Goal: Transaction & Acquisition: Book appointment/travel/reservation

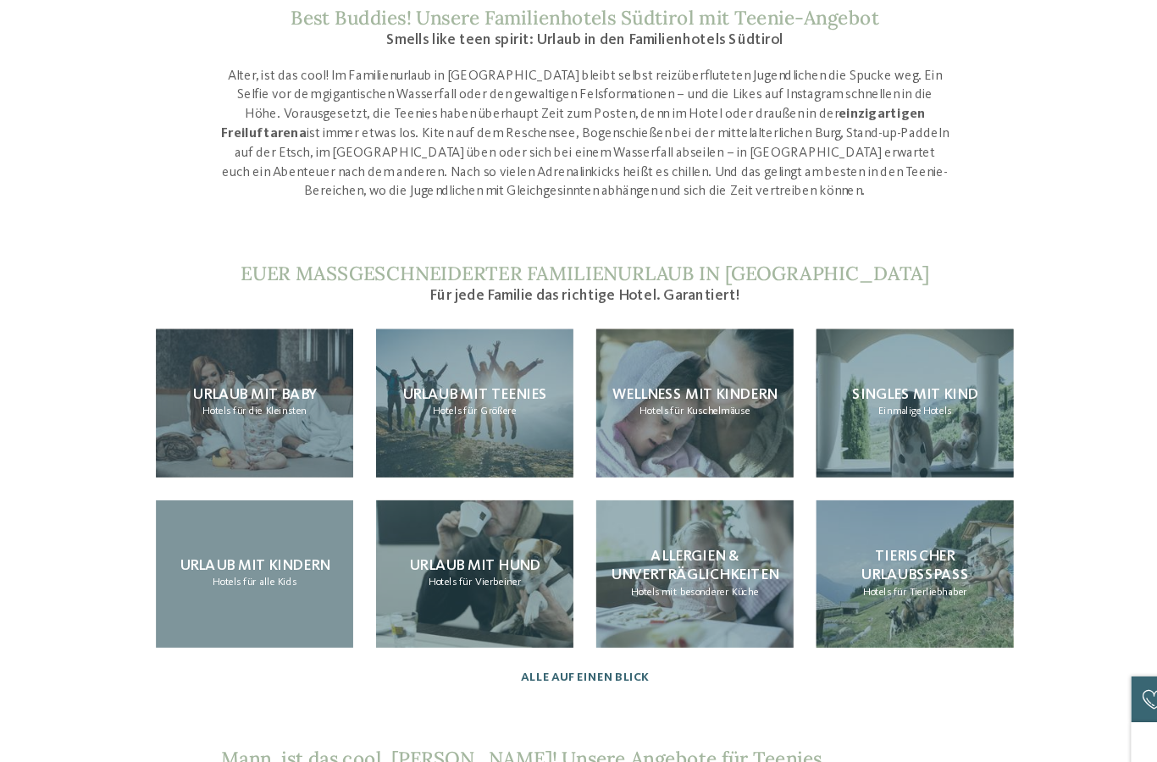
scroll to position [1207, 0]
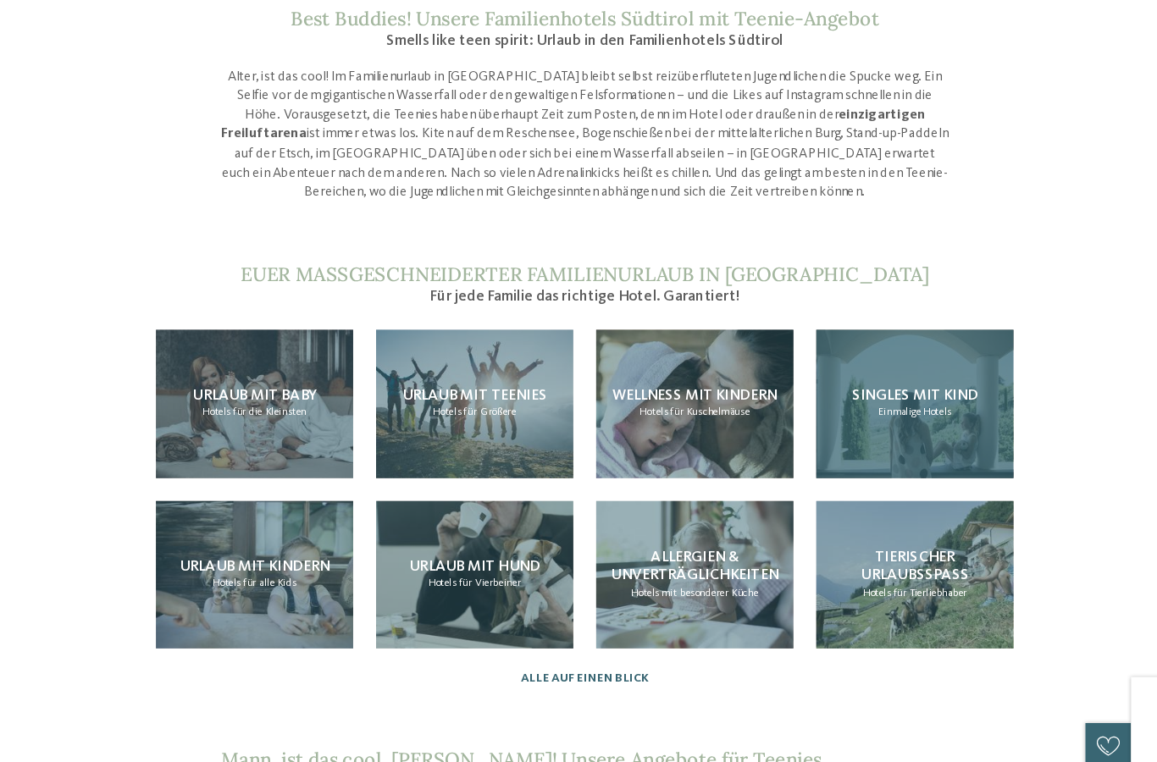
click at [878, 387] on span "Hotels" at bounding box center [890, 392] width 25 height 10
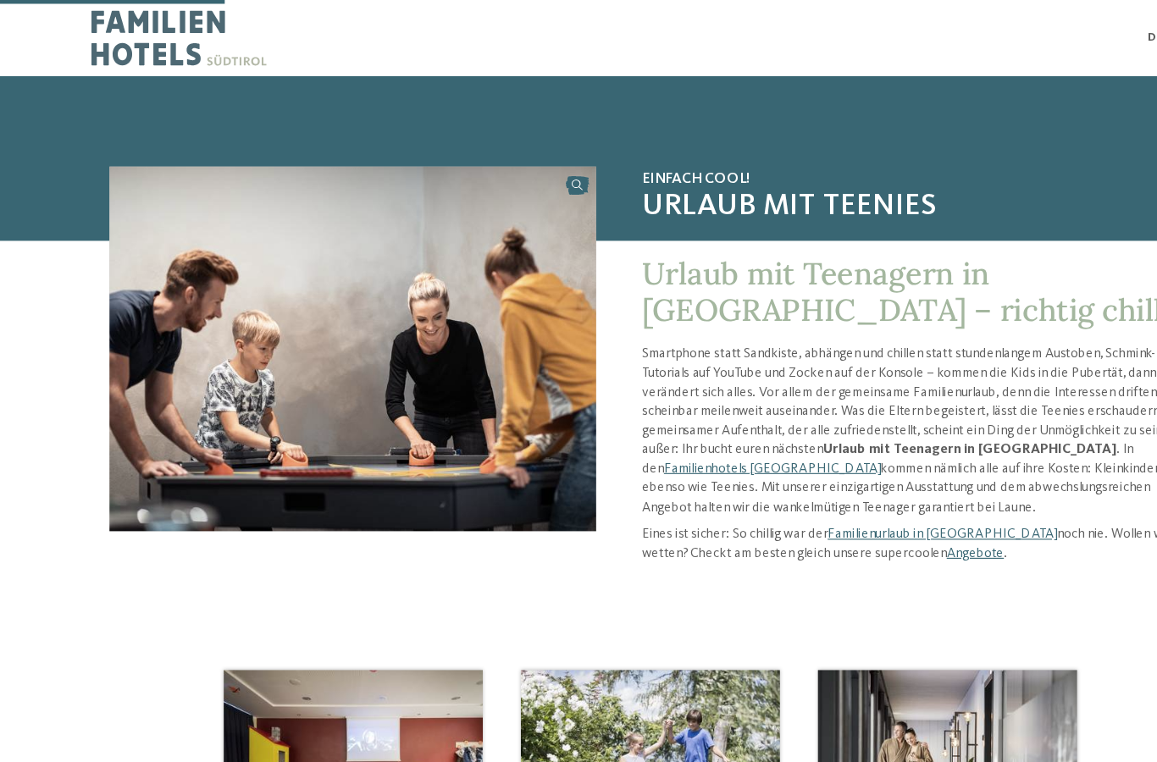
scroll to position [326, 0]
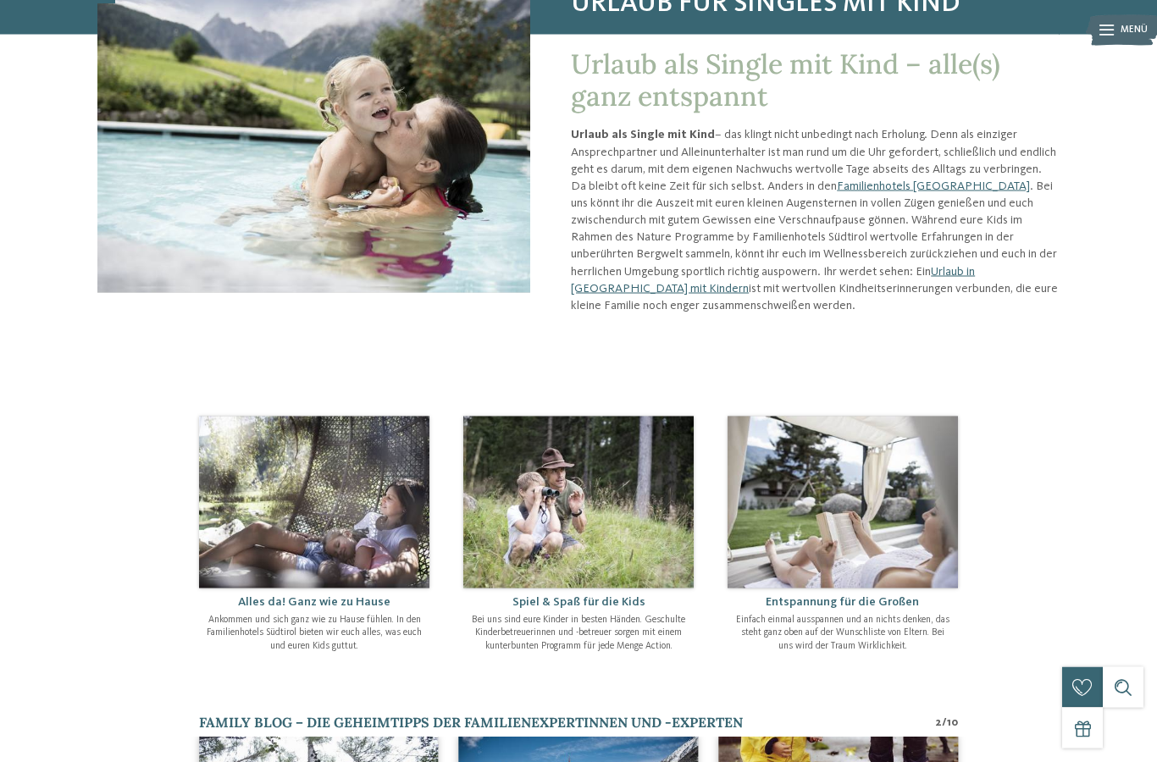
scroll to position [180, 0]
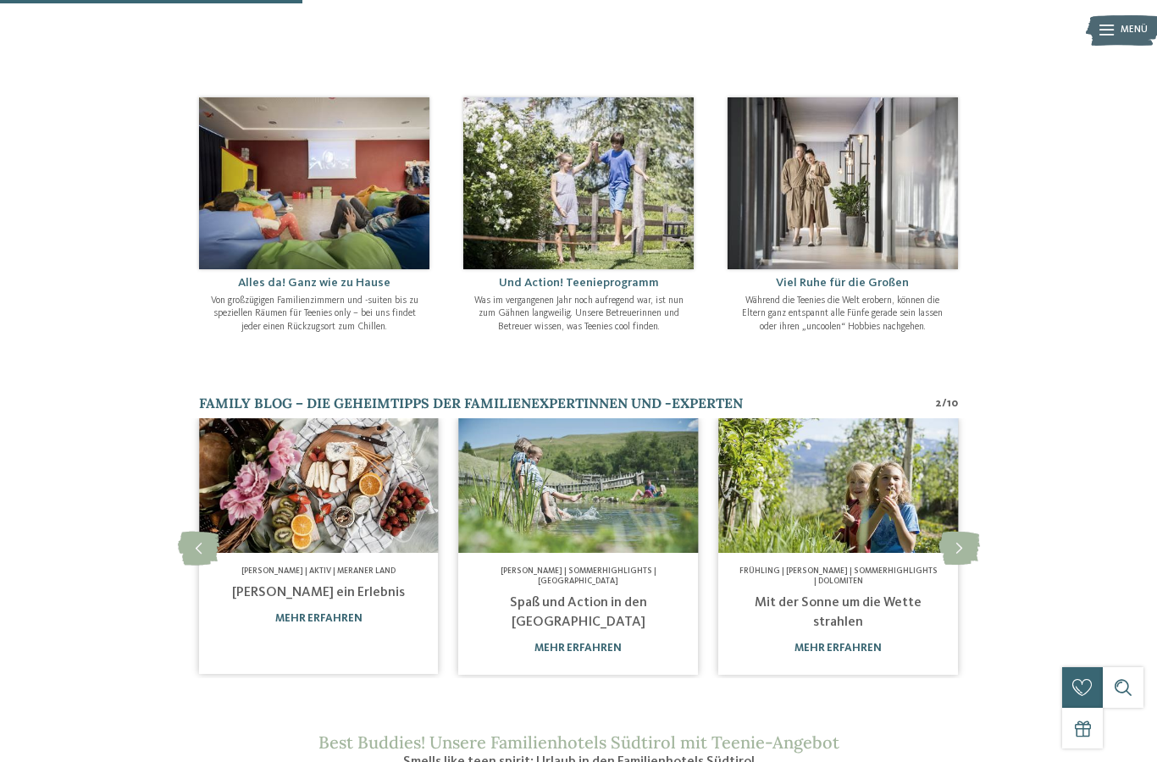
scroll to position [500, 0]
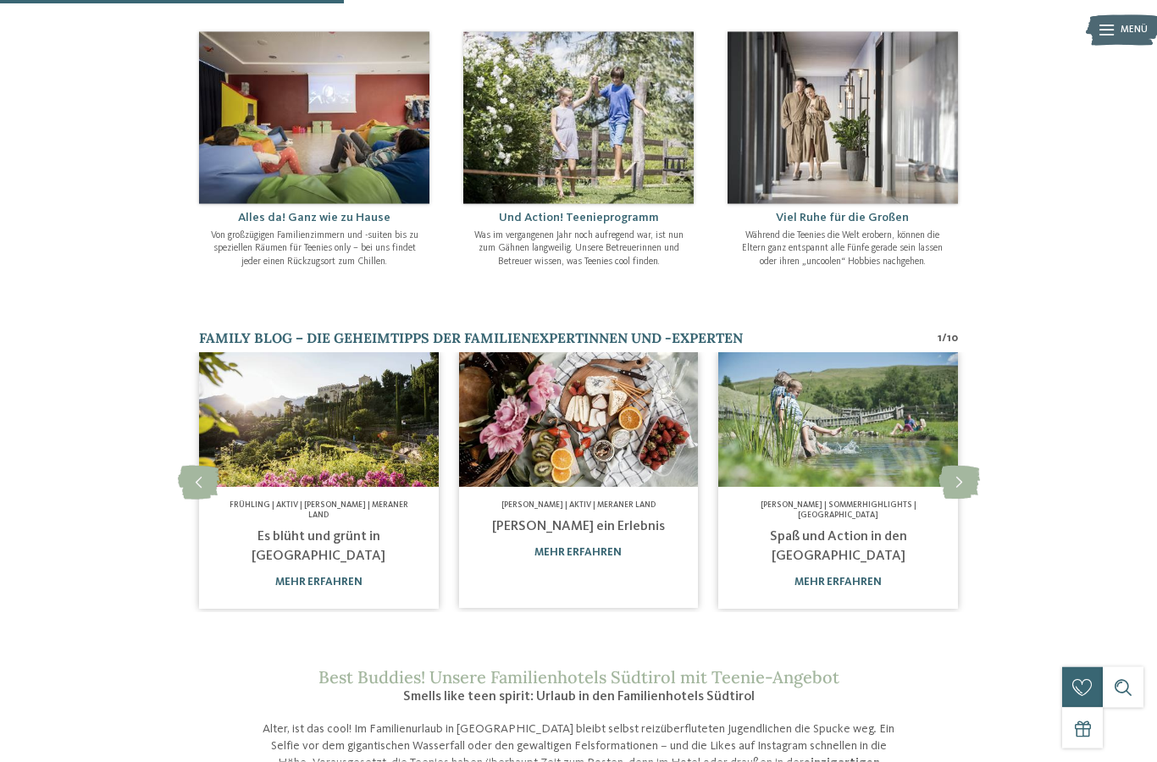
scroll to position [567, 0]
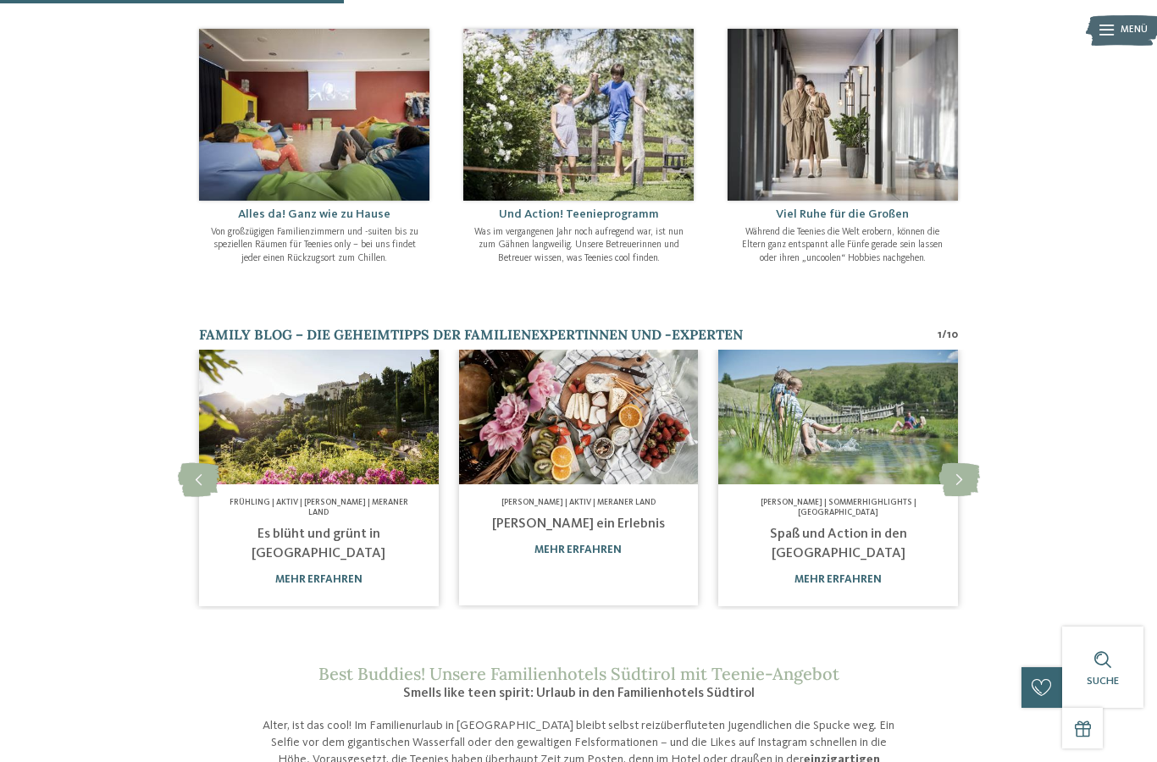
click at [574, 443] on img at bounding box center [579, 417] width 240 height 135
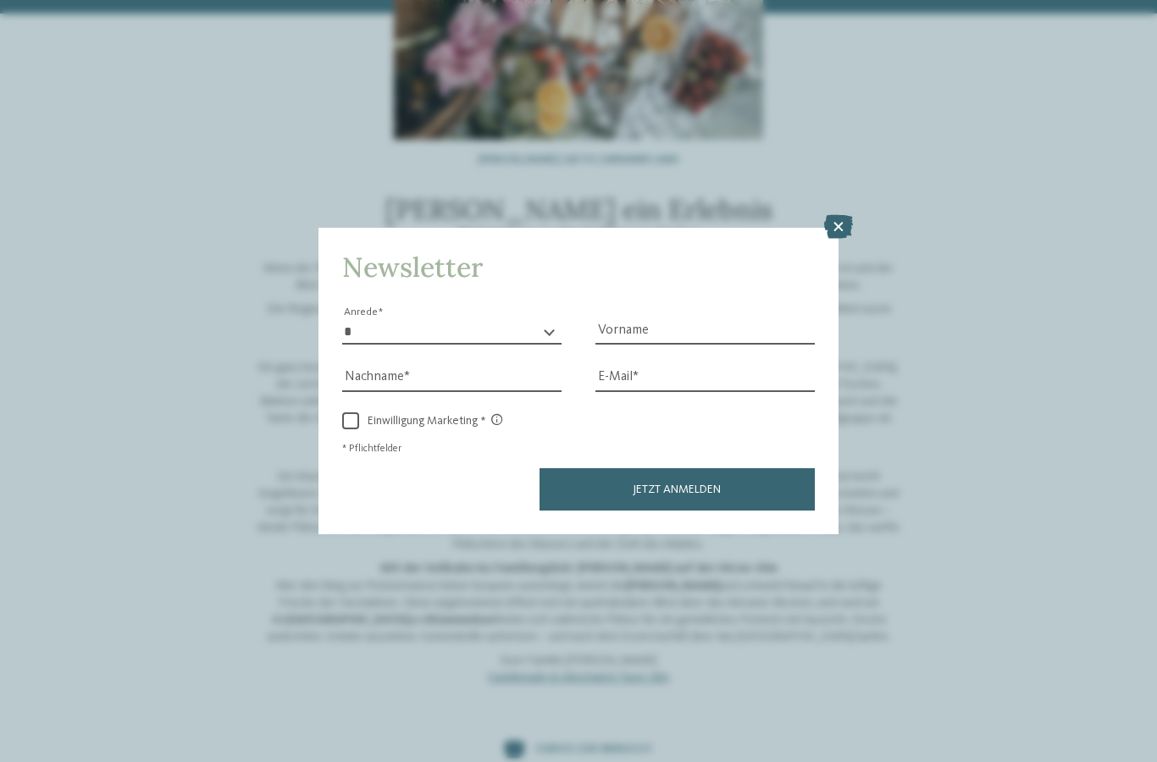
scroll to position [211, 0]
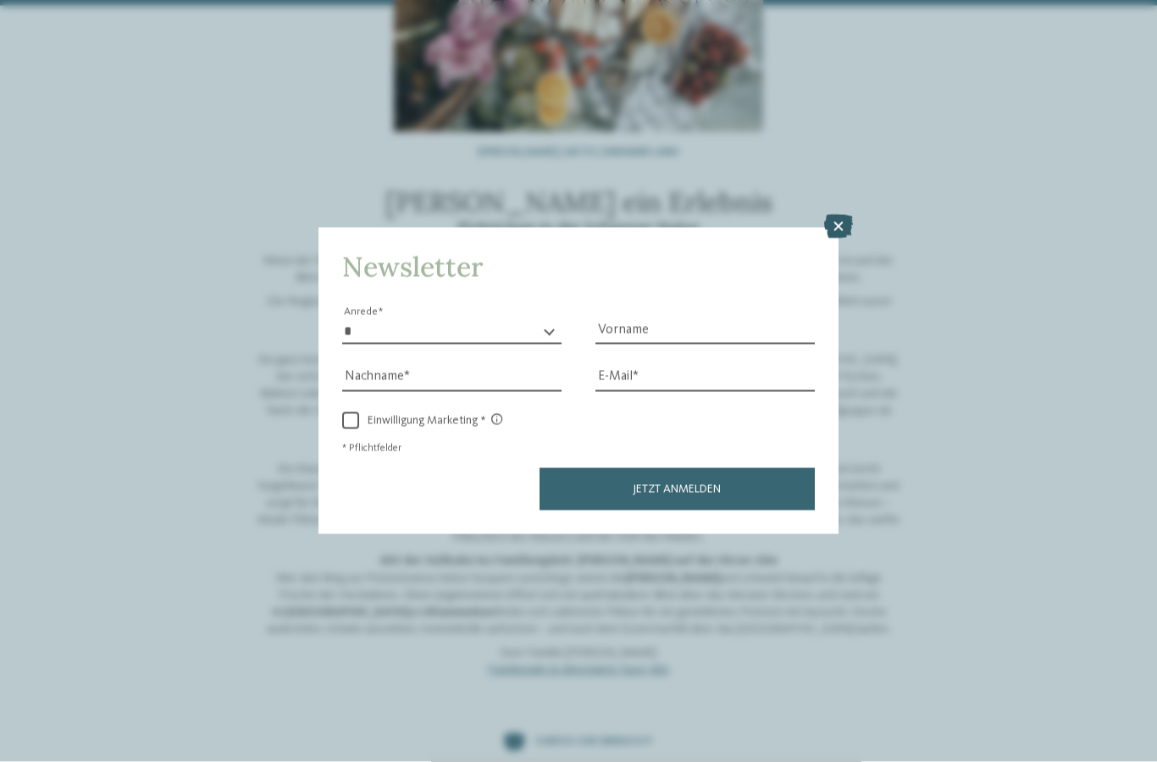
click at [838, 215] on icon at bounding box center [838, 227] width 29 height 24
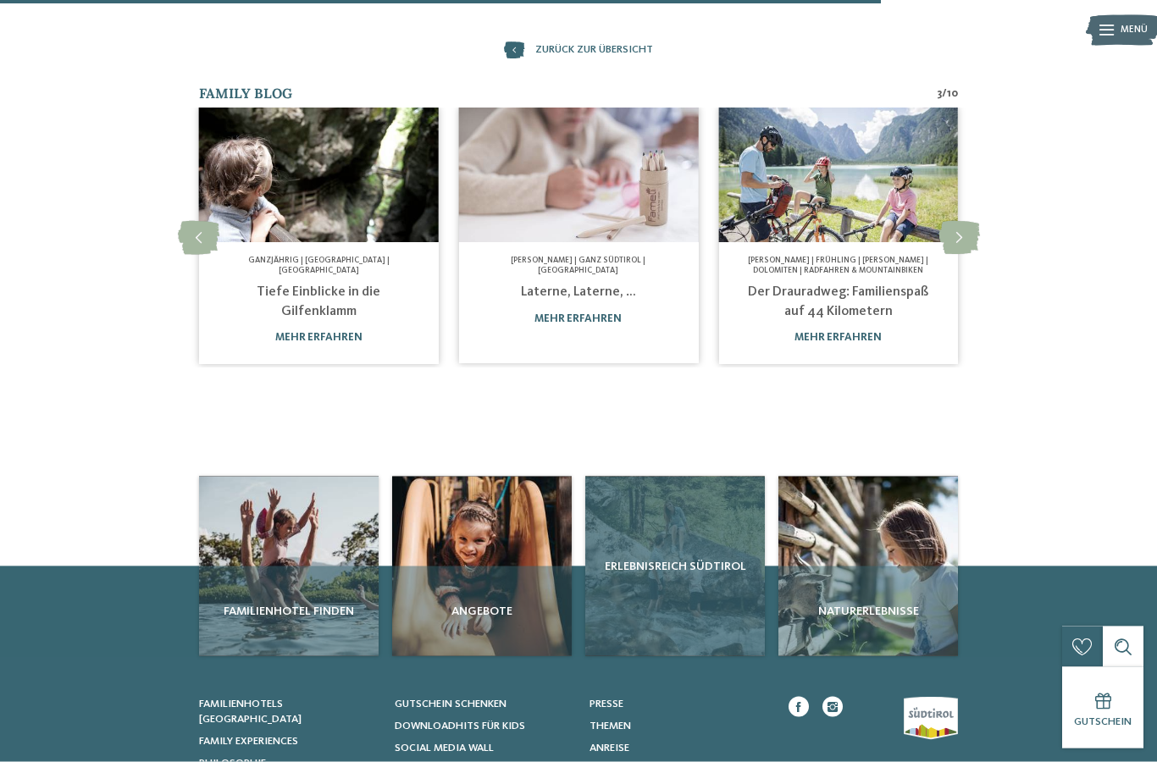
scroll to position [911, 0]
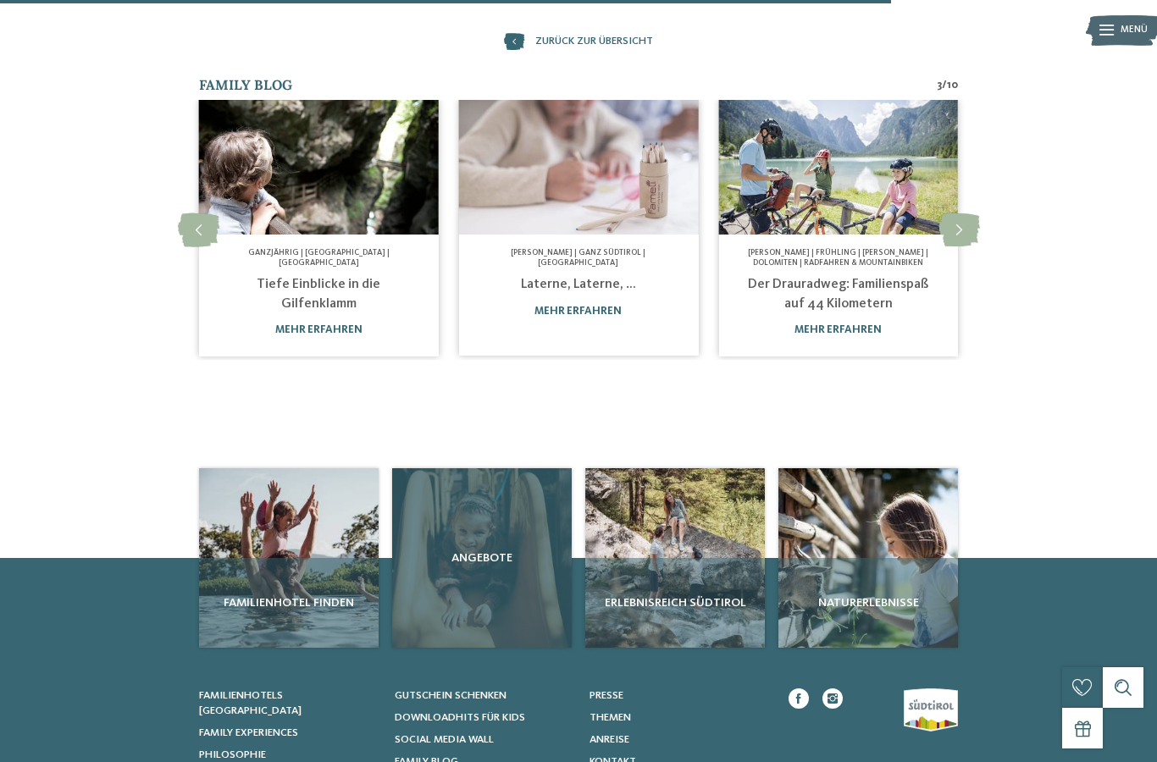
click at [477, 569] on div "Angebote" at bounding box center [482, 558] width 180 height 180
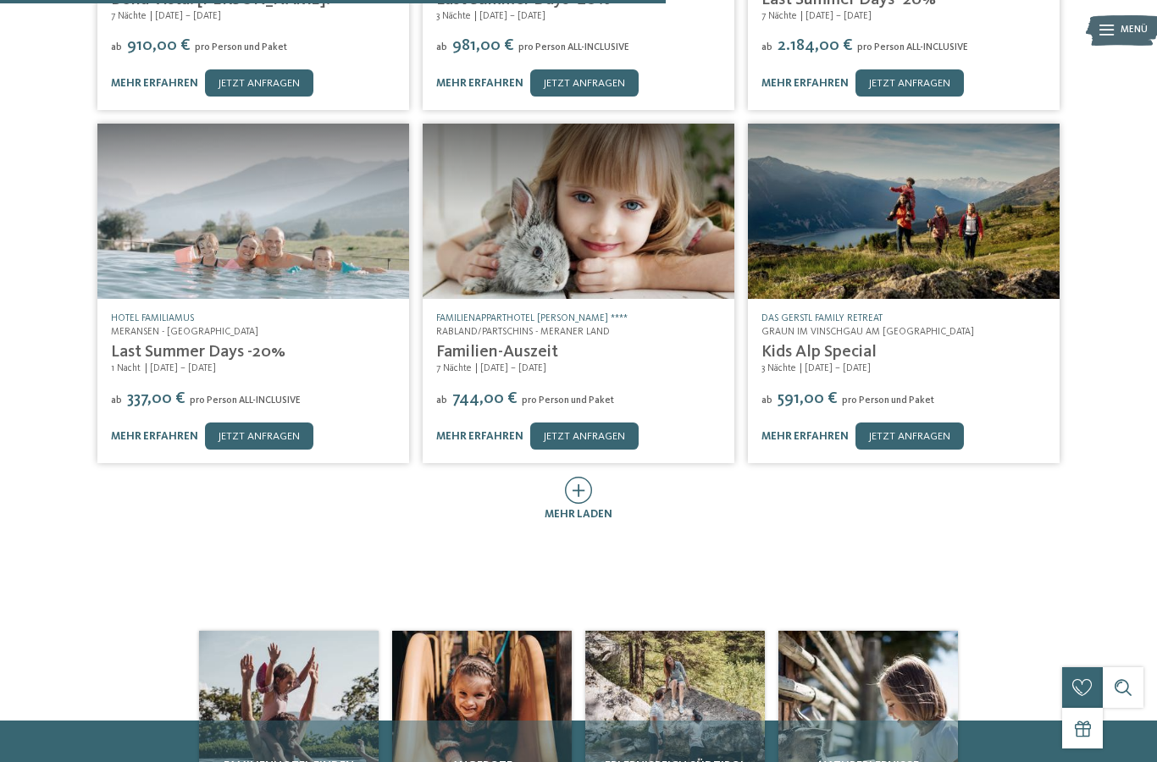
scroll to position [635, 0]
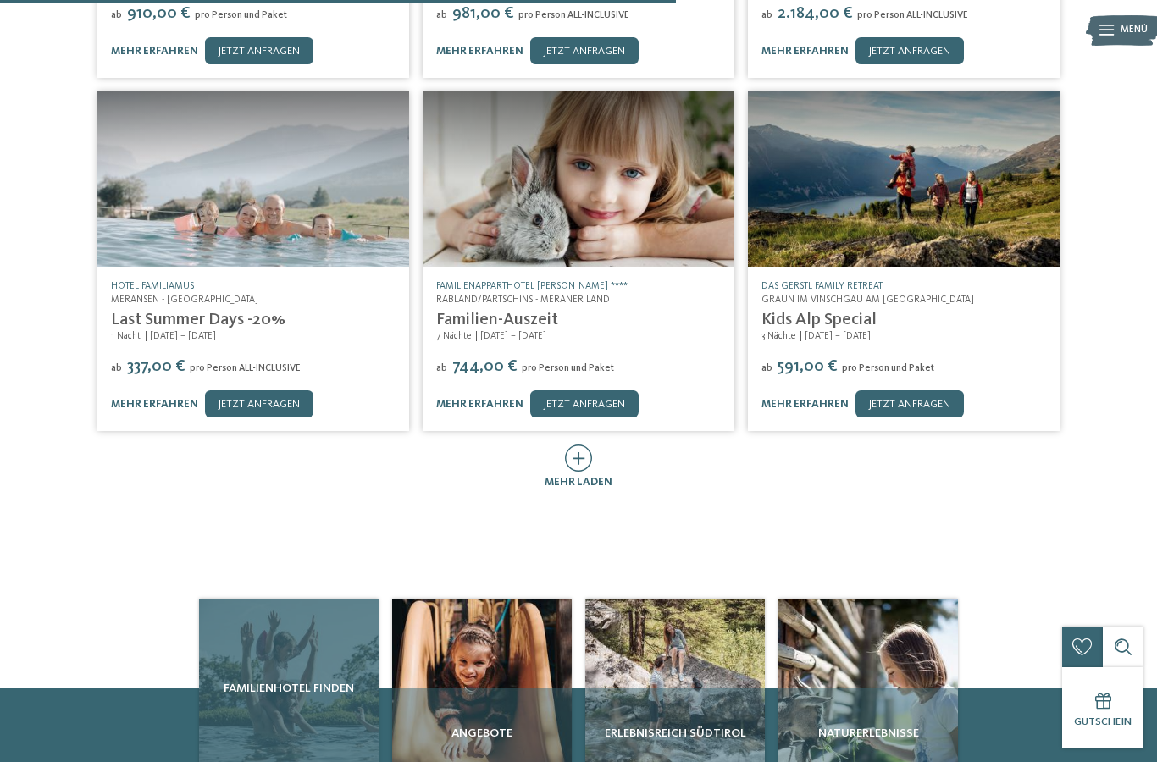
click at [297, 690] on div "Familienhotel finden" at bounding box center [289, 689] width 180 height 180
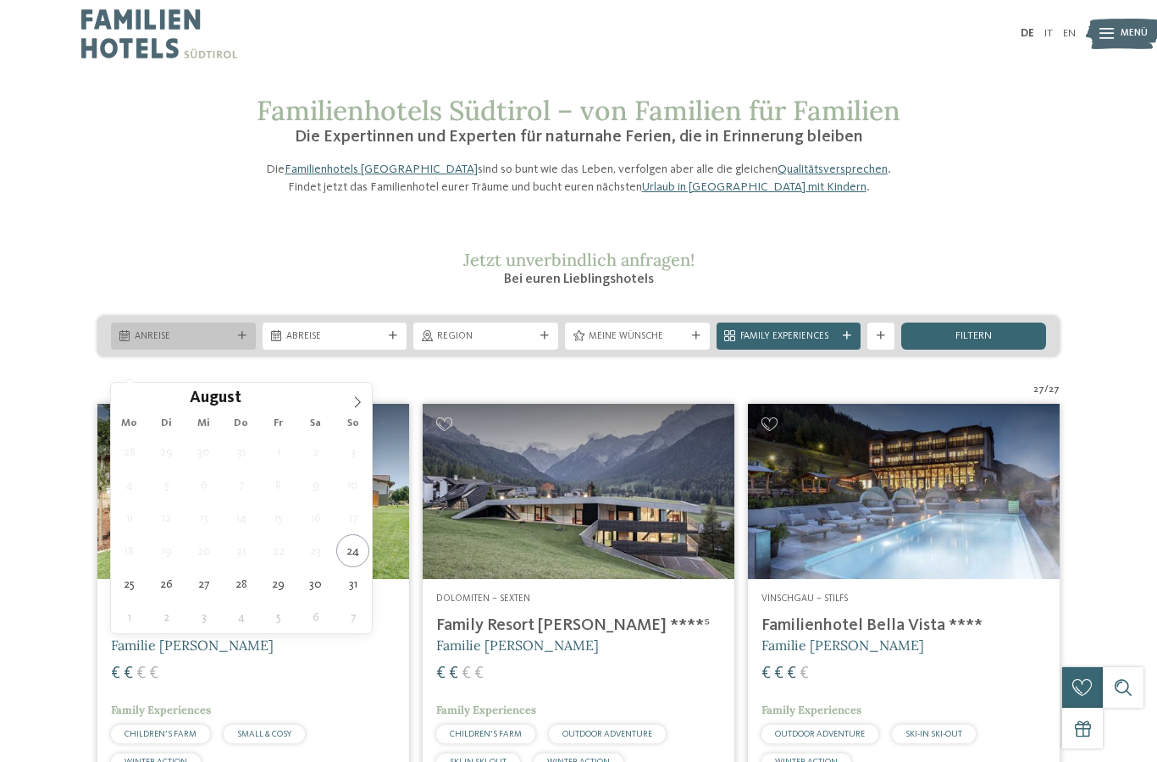
click at [236, 340] on div at bounding box center [242, 336] width 14 height 8
type div "03.09.2025"
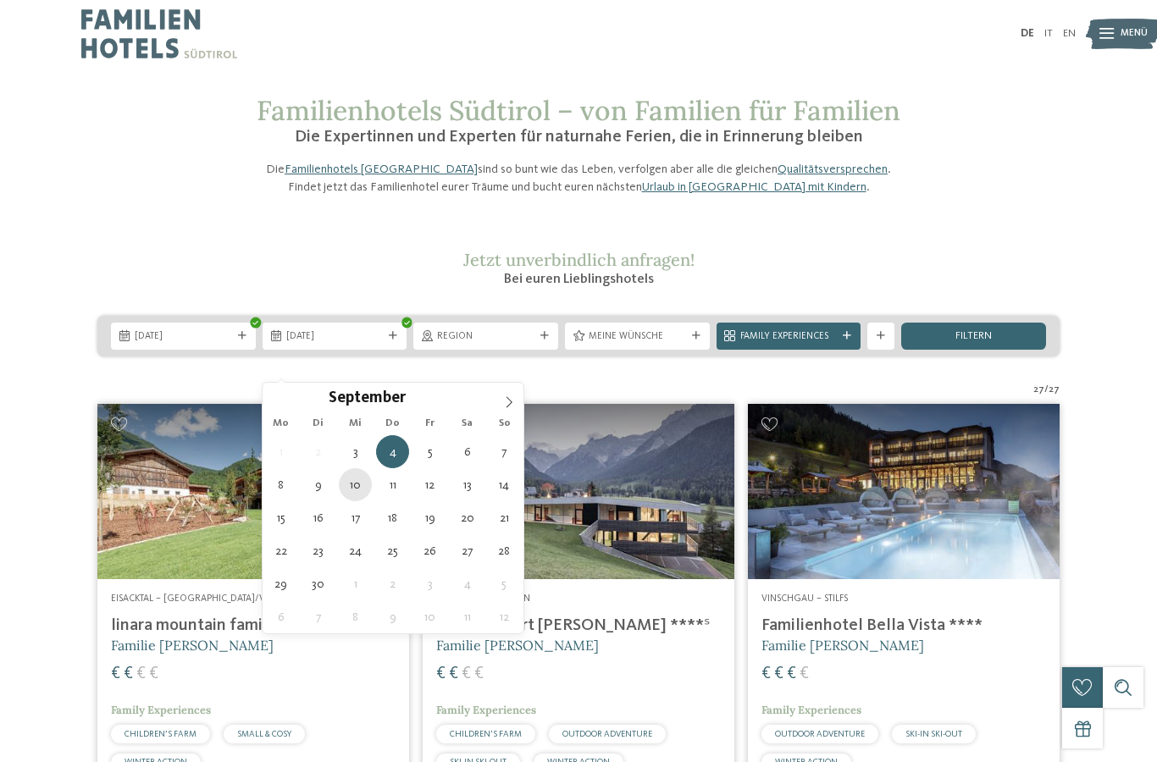
type div "[DATE]"
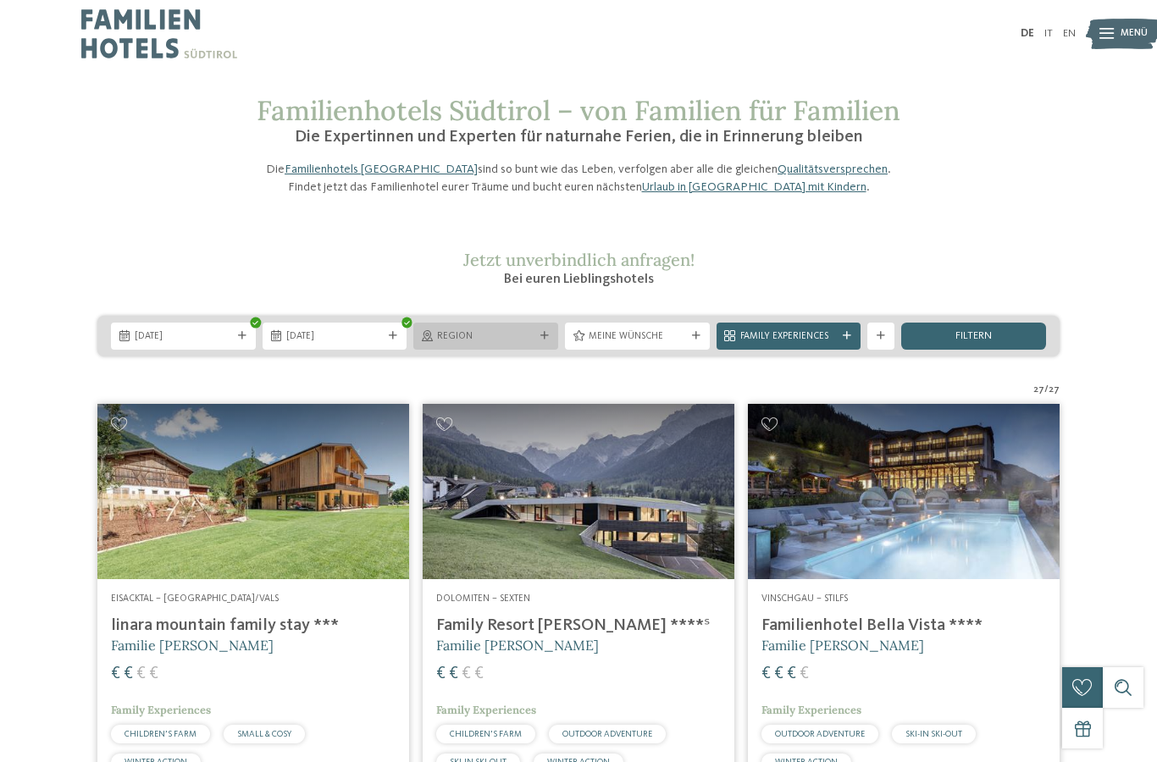
click at [515, 344] on span "Region" at bounding box center [485, 337] width 97 height 14
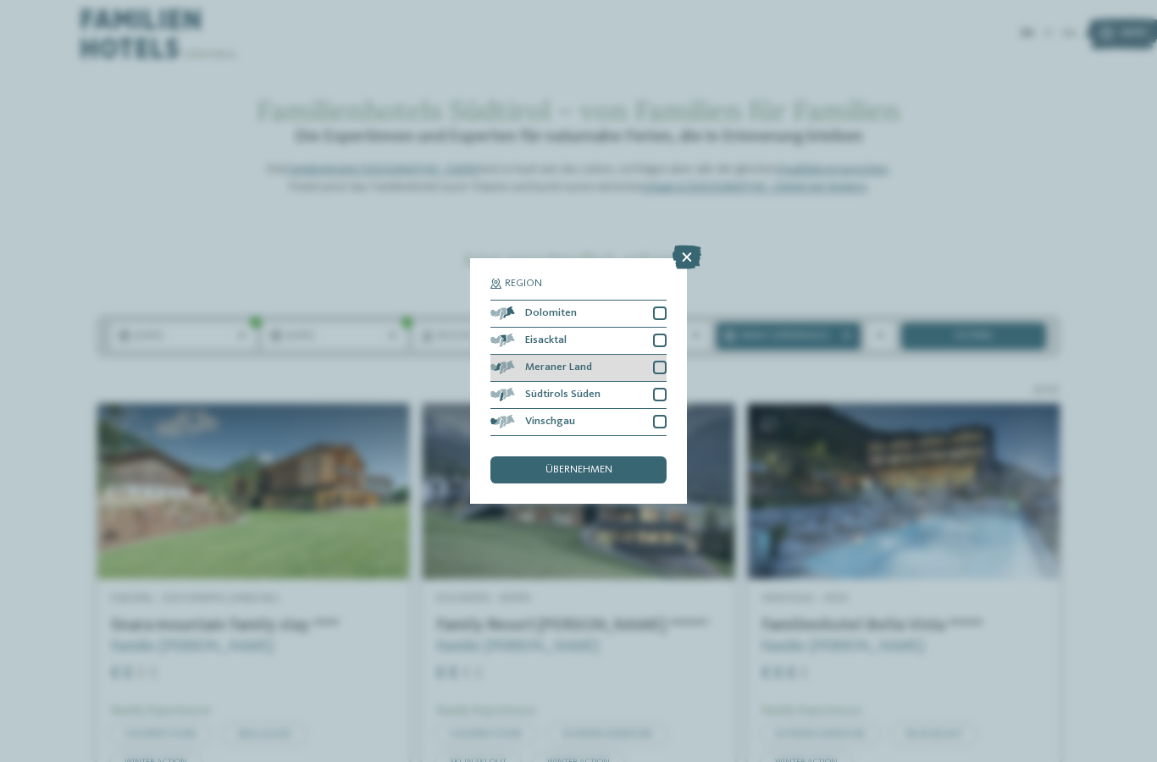
click at [662, 361] on div at bounding box center [660, 368] width 14 height 14
click at [595, 465] on span "übernehmen" at bounding box center [578, 470] width 67 height 11
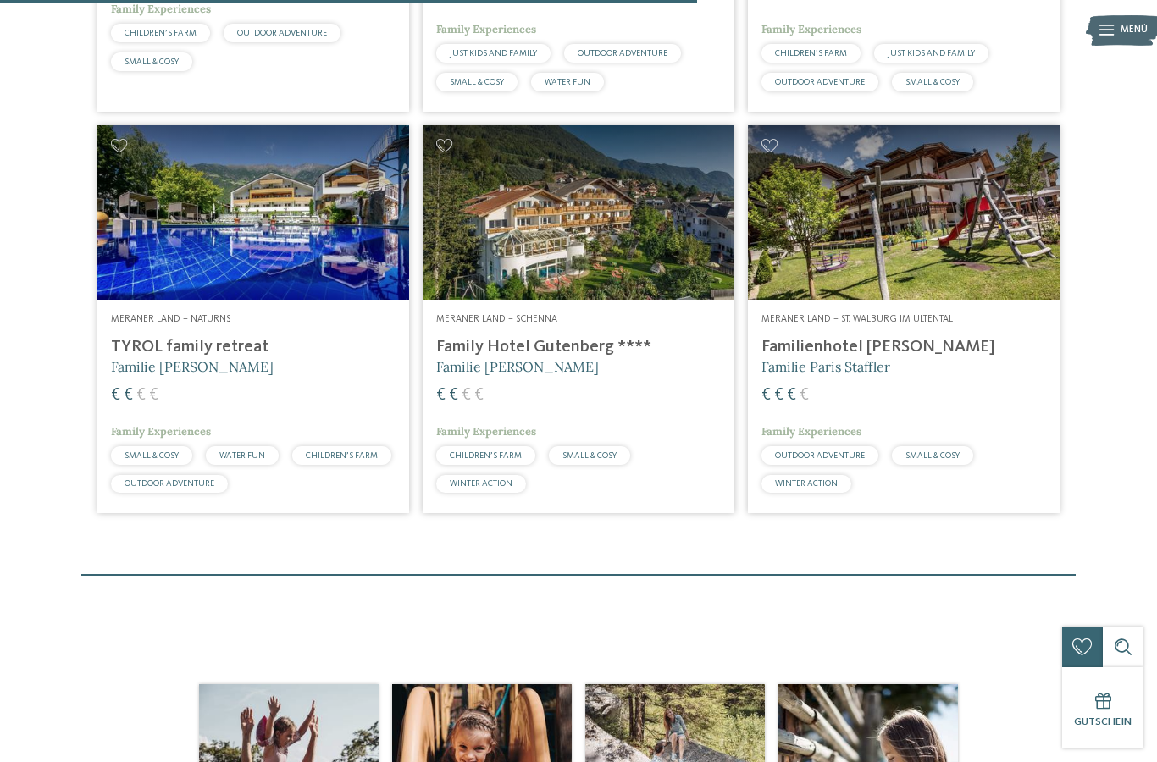
scroll to position [784, 0]
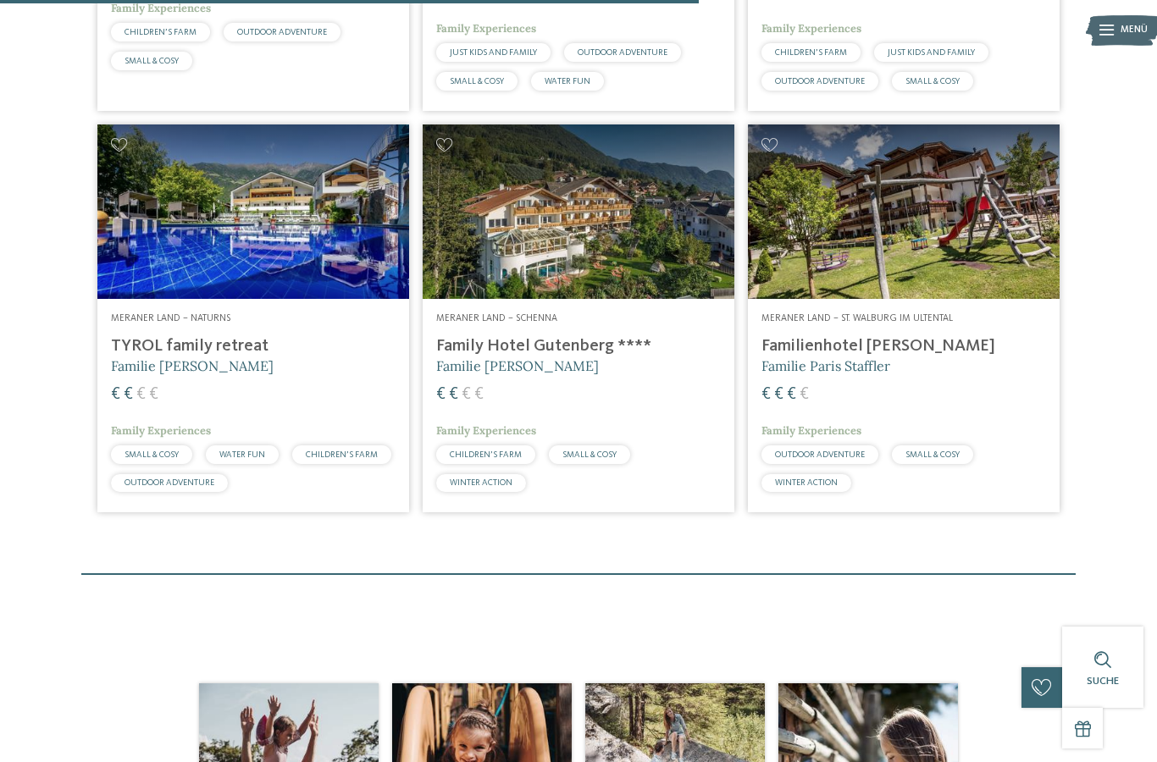
click at [281, 259] on img at bounding box center [253, 211] width 312 height 175
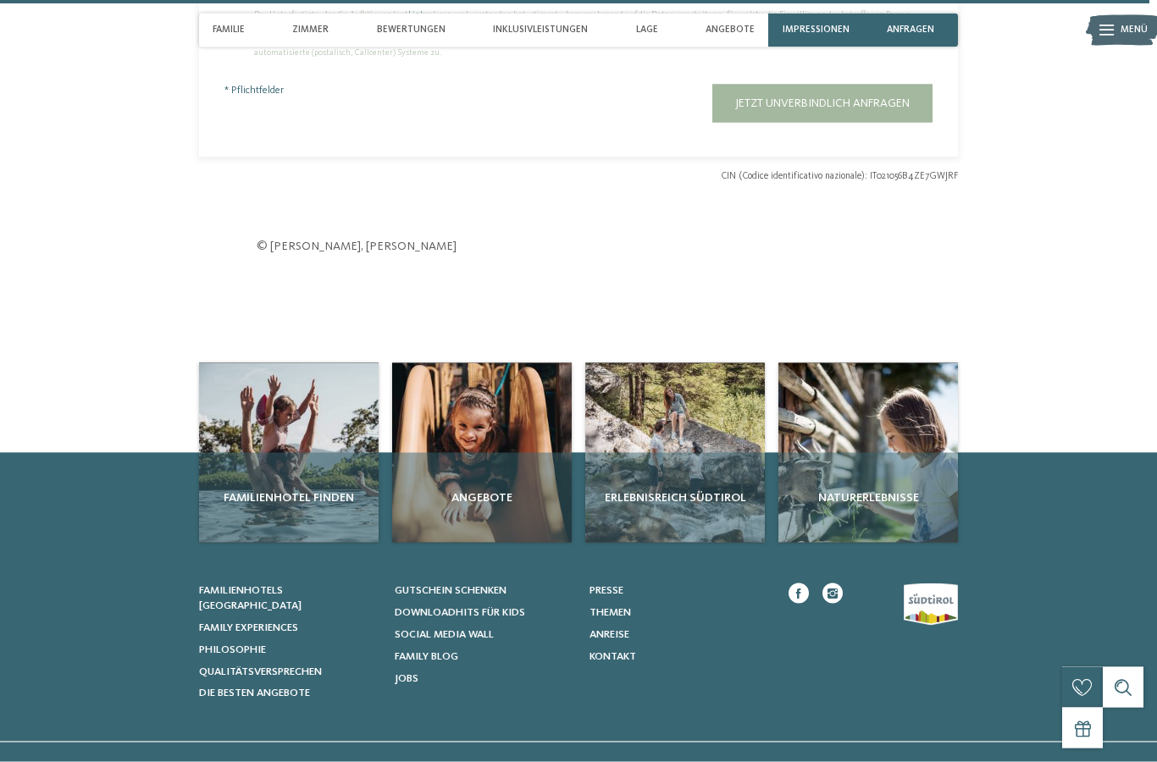
scroll to position [4585, 0]
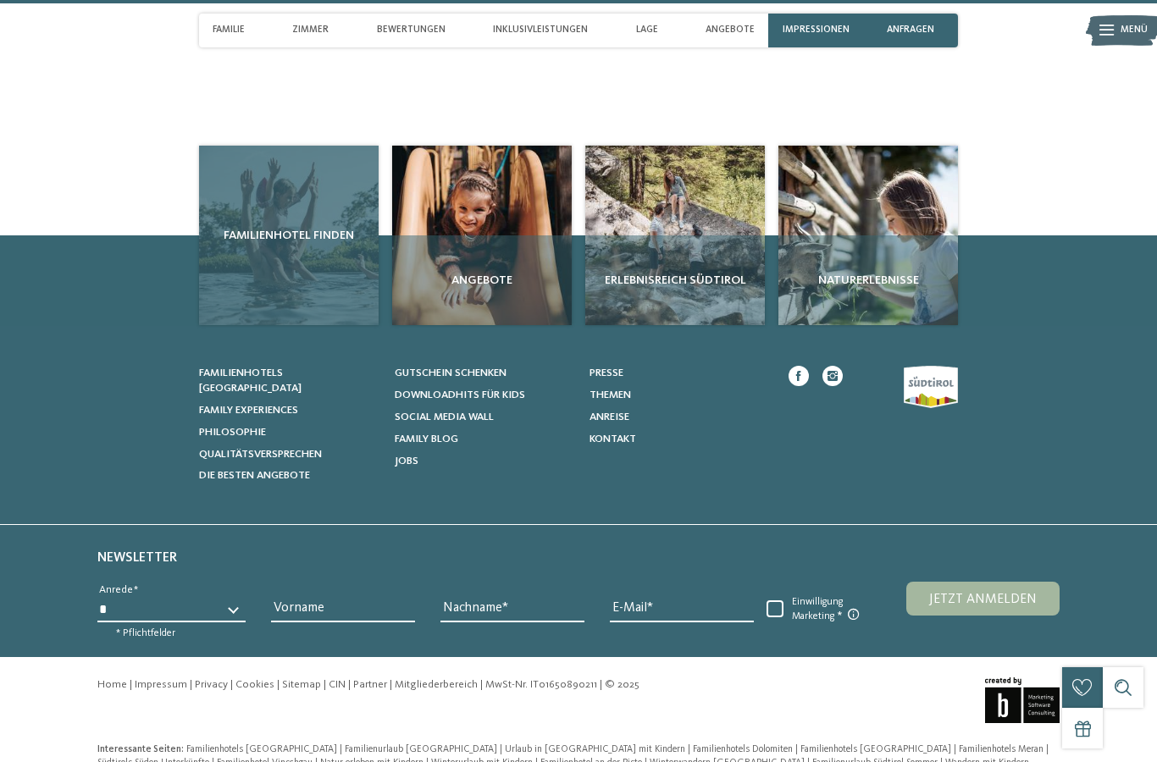
click at [300, 271] on div "Familienhotel finden" at bounding box center [289, 236] width 180 height 180
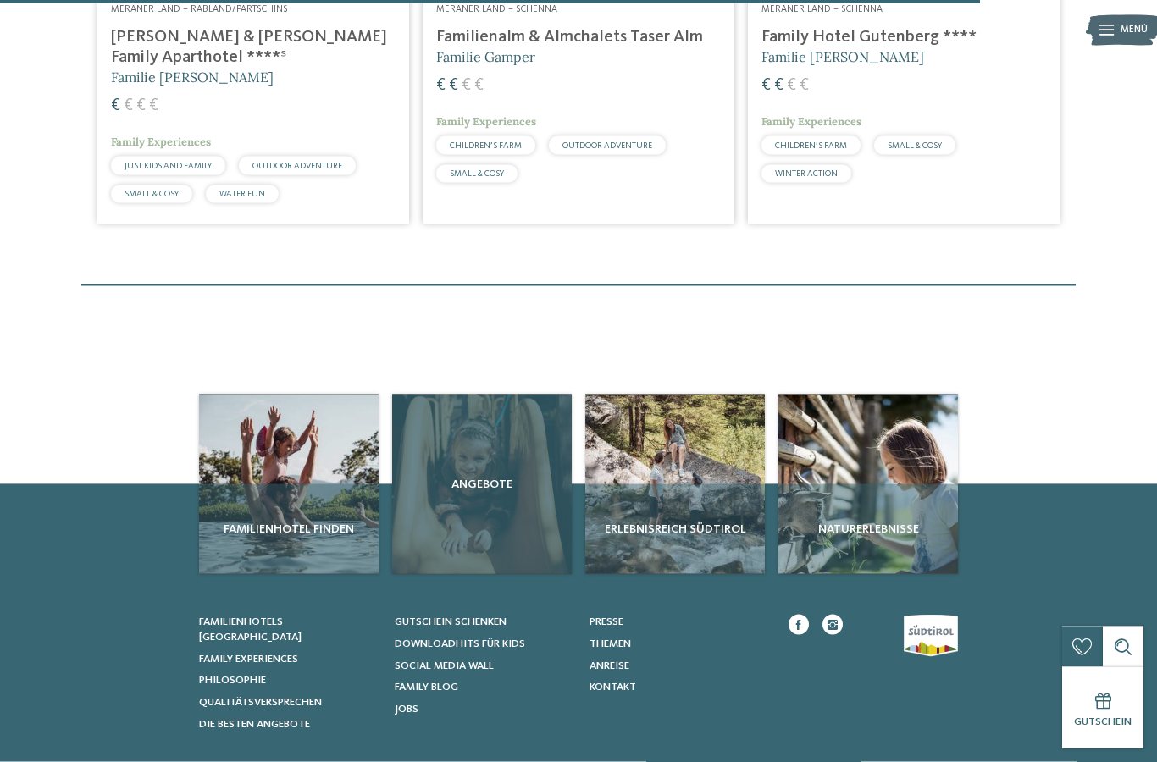
scroll to position [1100, 0]
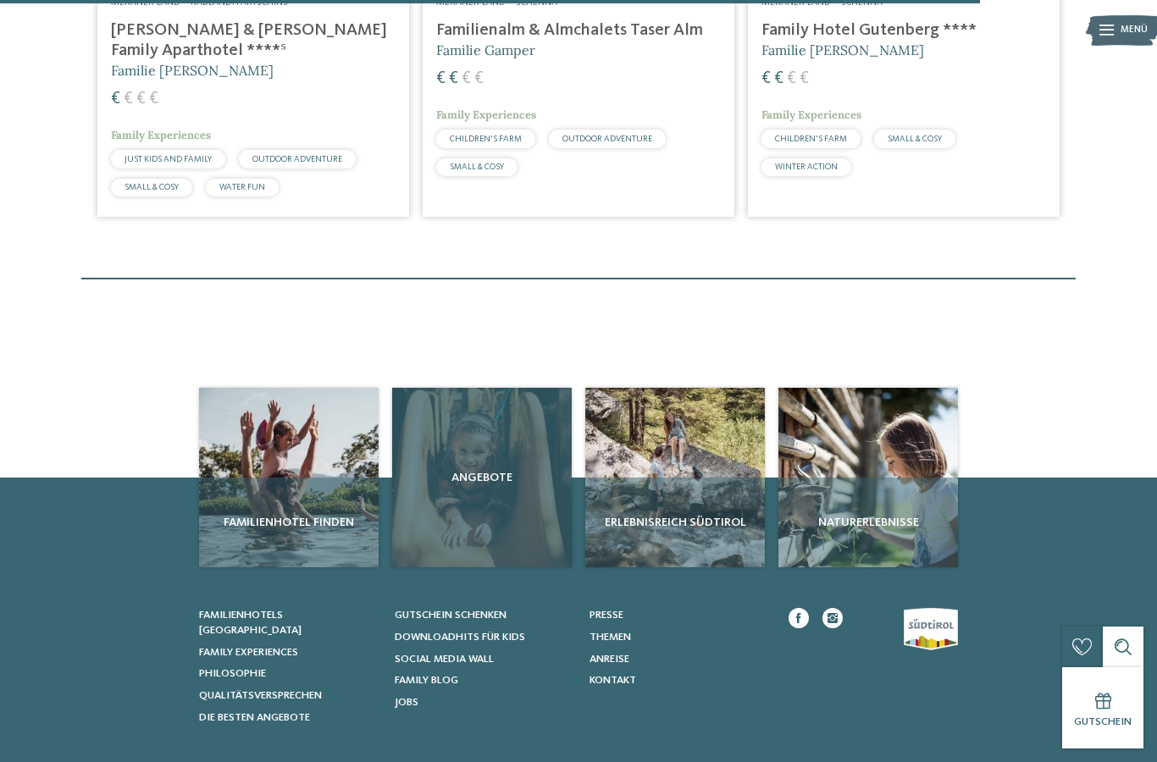
click at [495, 516] on div "Angebote" at bounding box center [482, 478] width 180 height 180
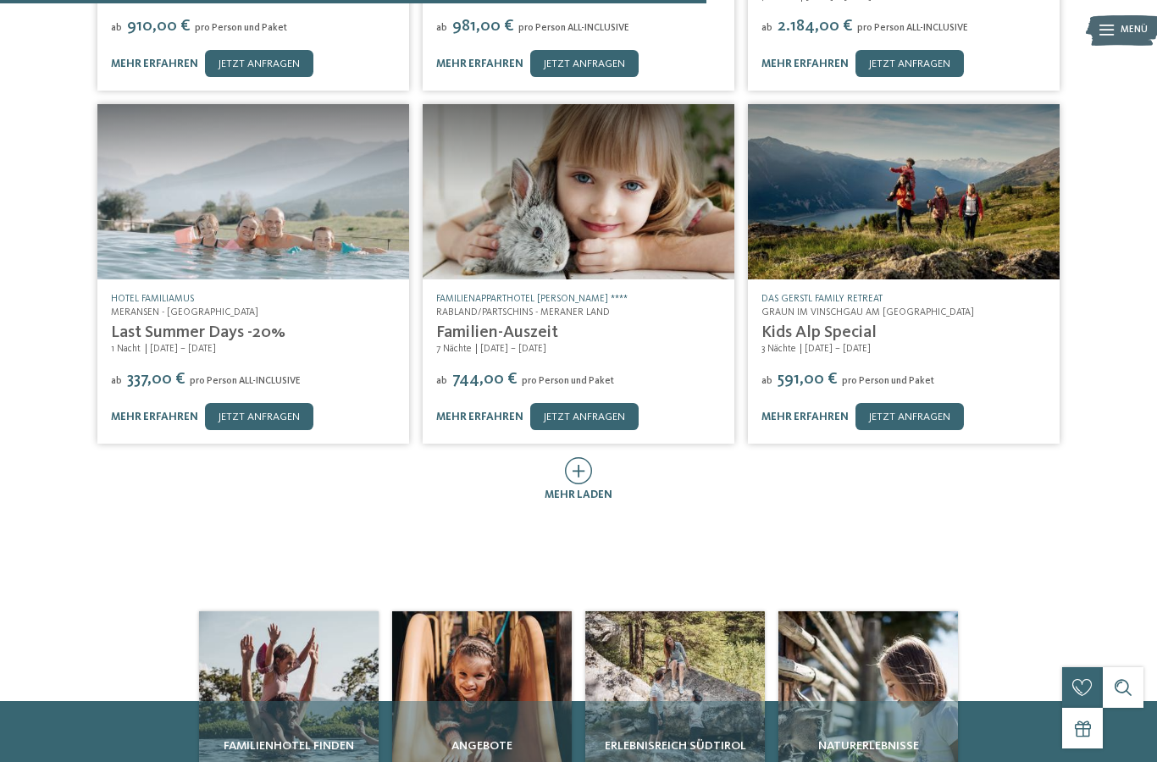
scroll to position [624, 0]
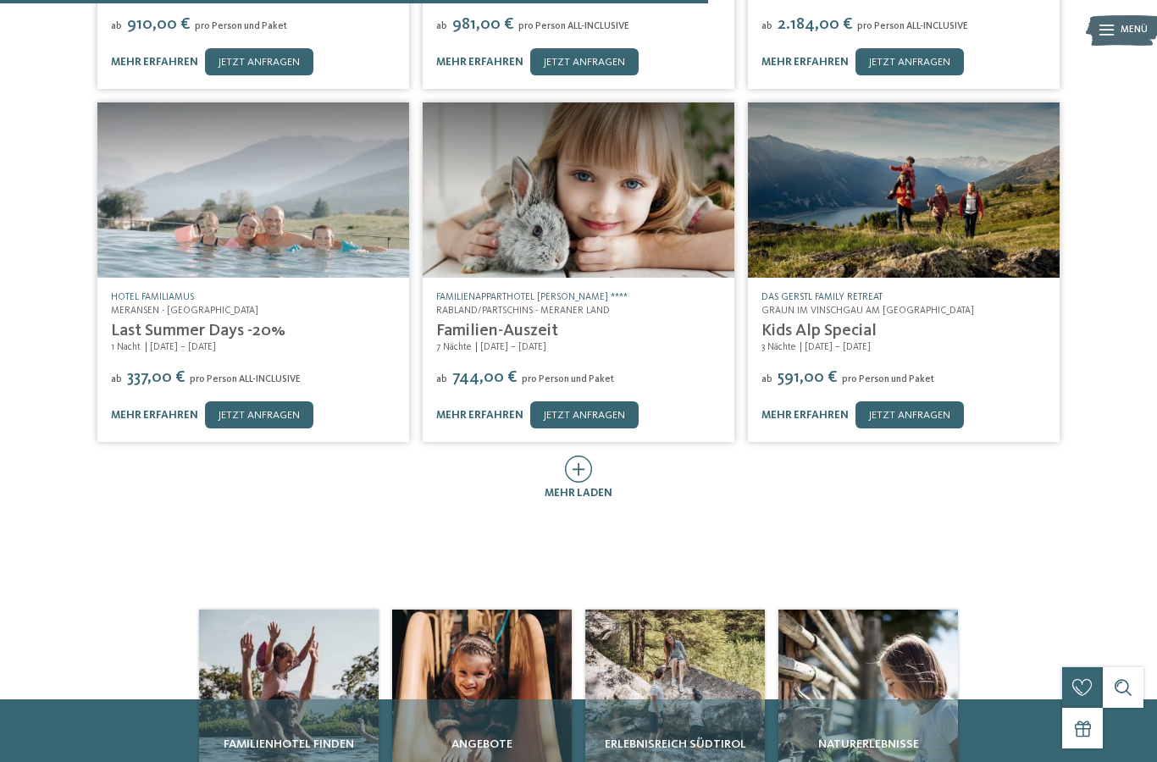
click at [867, 292] on link "DAS GERSTL Family Retreat" at bounding box center [821, 297] width 121 height 10
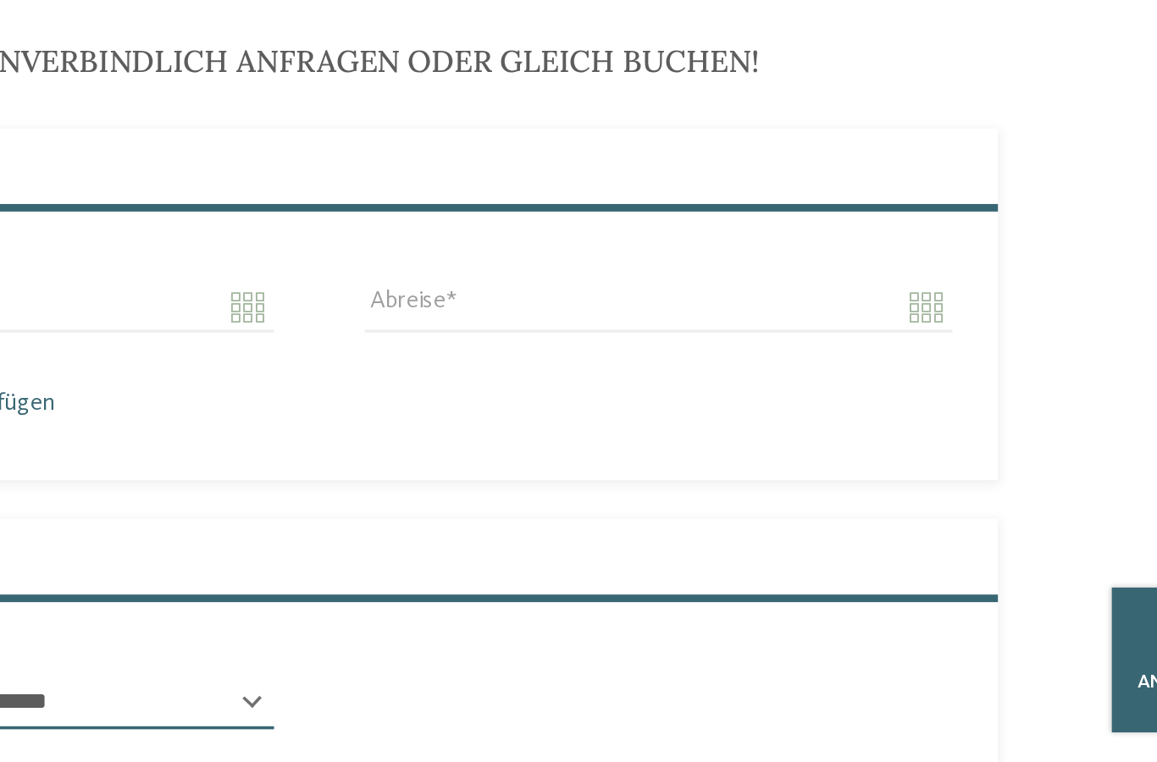
scroll to position [3074, 0]
